Goal: Task Accomplishment & Management: Manage account settings

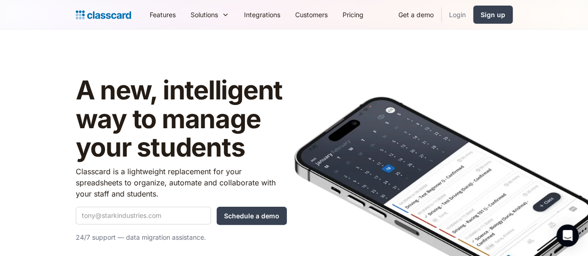
click at [474, 12] on link "Login" at bounding box center [458, 14] width 32 height 21
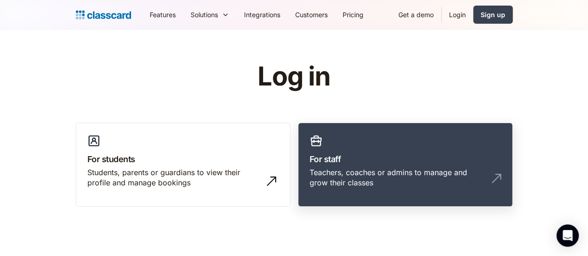
click at [425, 173] on div "Teachers, coaches or admins to manage and grow their classes" at bounding box center [396, 177] width 173 height 21
